Goal: Obtain resource: Obtain resource

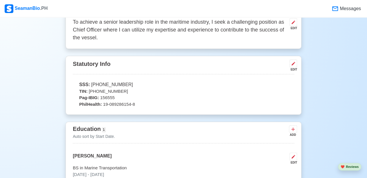
scroll to position [264, 0]
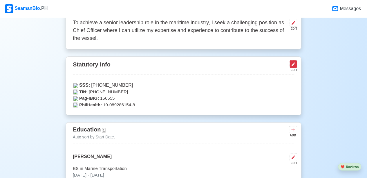
click at [296, 66] on button at bounding box center [293, 64] width 8 height 8
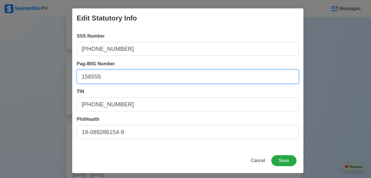
click at [100, 80] on input "156555" at bounding box center [188, 77] width 222 height 14
type input "1"
type input "1210-2002-3426"
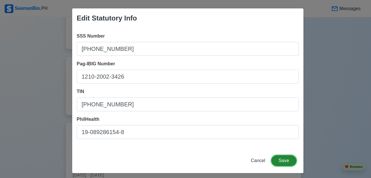
click at [286, 161] on button "Save" at bounding box center [283, 161] width 25 height 11
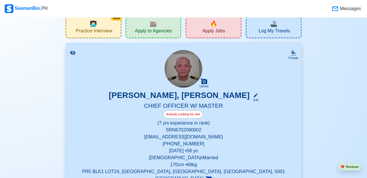
scroll to position [0, 0]
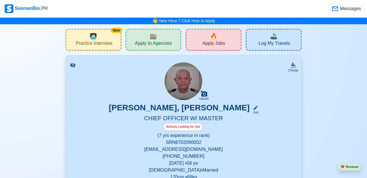
click at [189, 86] on img at bounding box center [183, 82] width 38 height 38
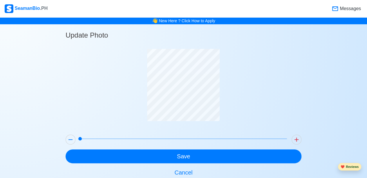
click at [352, 168] on button "❤️ Reviews" at bounding box center [349, 167] width 23 height 8
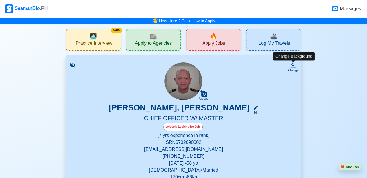
click at [294, 66] on icon at bounding box center [293, 66] width 6 height 6
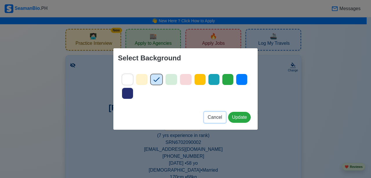
click at [215, 118] on span "Cancel" at bounding box center [215, 117] width 14 height 5
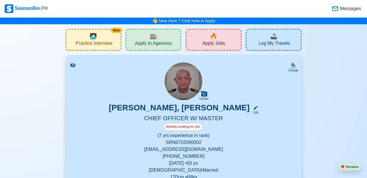
click at [184, 86] on img at bounding box center [183, 82] width 38 height 38
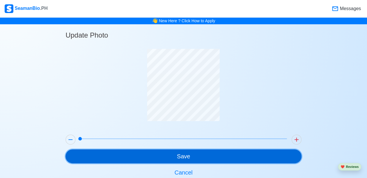
click at [160, 156] on button "Save" at bounding box center [183, 157] width 236 height 14
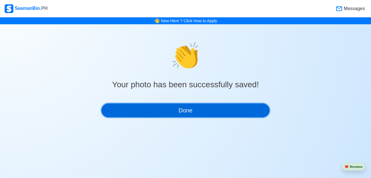
click at [185, 112] on button "Done" at bounding box center [185, 111] width 168 height 14
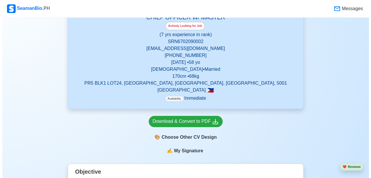
scroll to position [101, 0]
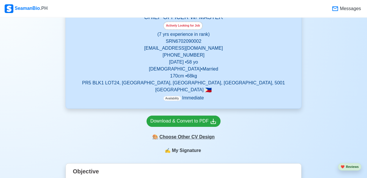
click at [187, 139] on div "🎨 Choose Other CV Design" at bounding box center [183, 137] width 74 height 11
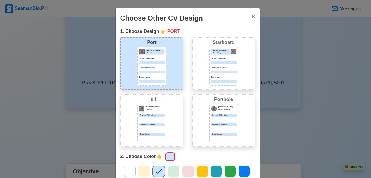
click at [233, 85] on div "Starboard Jeffrey Gil Chief Engineer Career Objective Personal Details Experien…" at bounding box center [223, 63] width 63 height 52
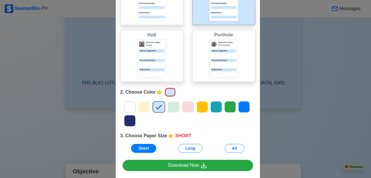
scroll to position [65, 0]
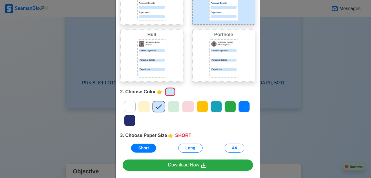
click at [128, 107] on icon at bounding box center [130, 107] width 6 height 5
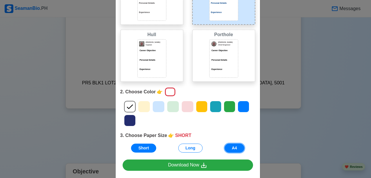
click at [227, 150] on button "A4" at bounding box center [235, 148] width 20 height 9
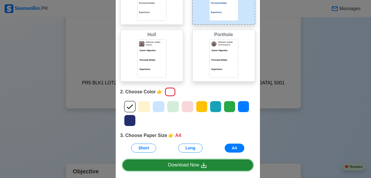
click at [190, 167] on div "Download Now" at bounding box center [187, 165] width 39 height 7
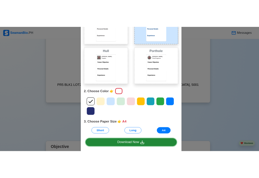
scroll to position [0, 0]
